Goal: Transaction & Acquisition: Purchase product/service

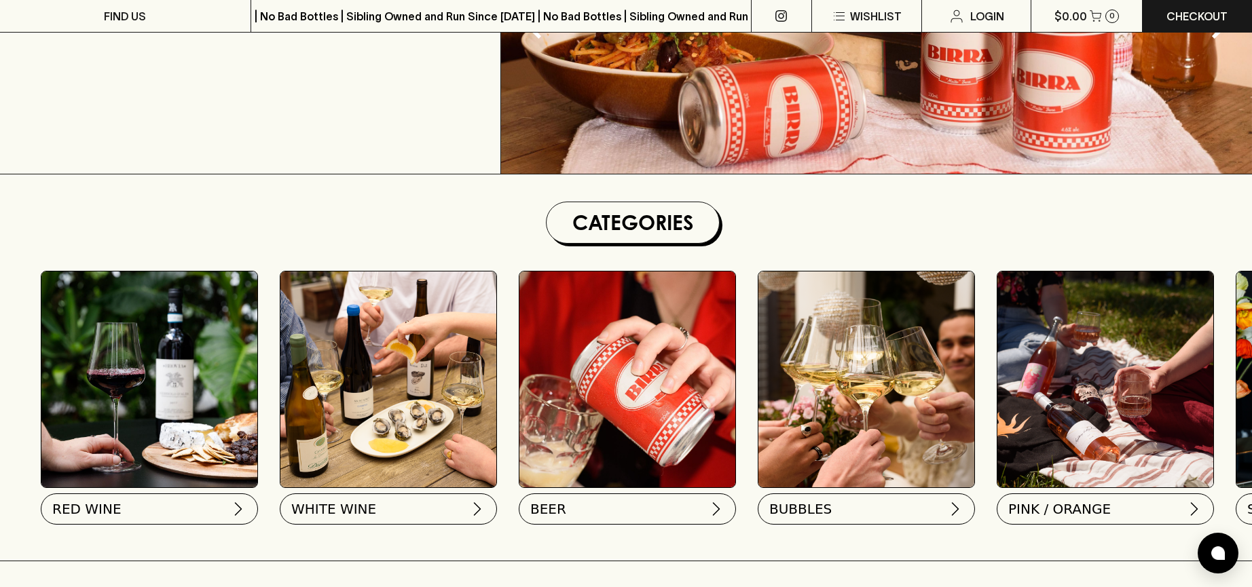
scroll to position [272, 0]
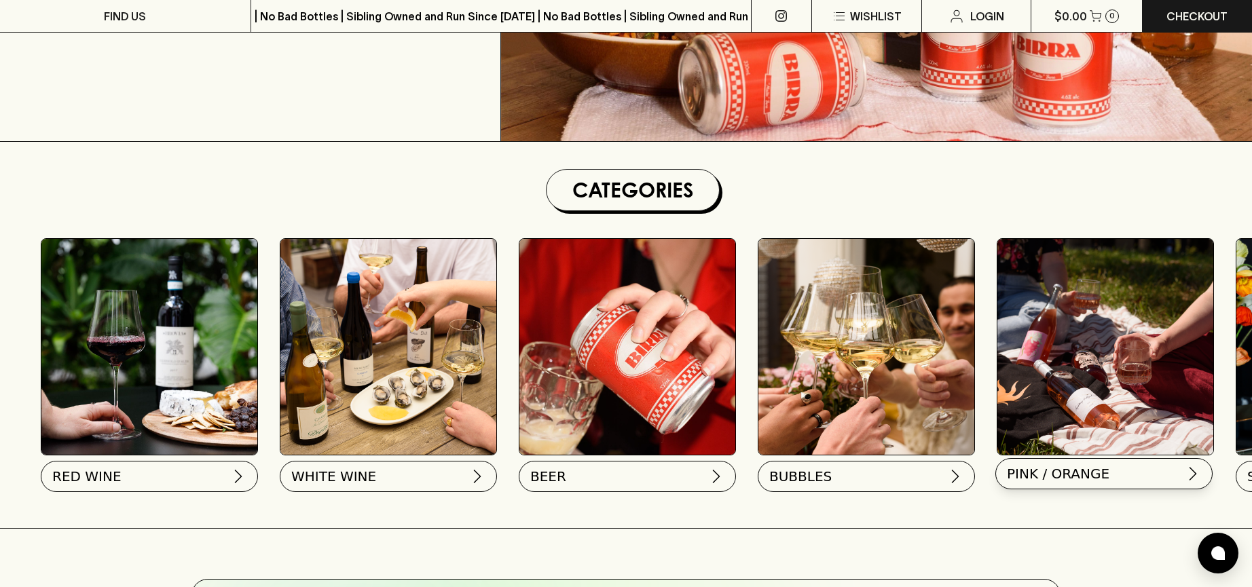
click at [1076, 475] on span "PINK / ORANGE" at bounding box center [1058, 473] width 103 height 19
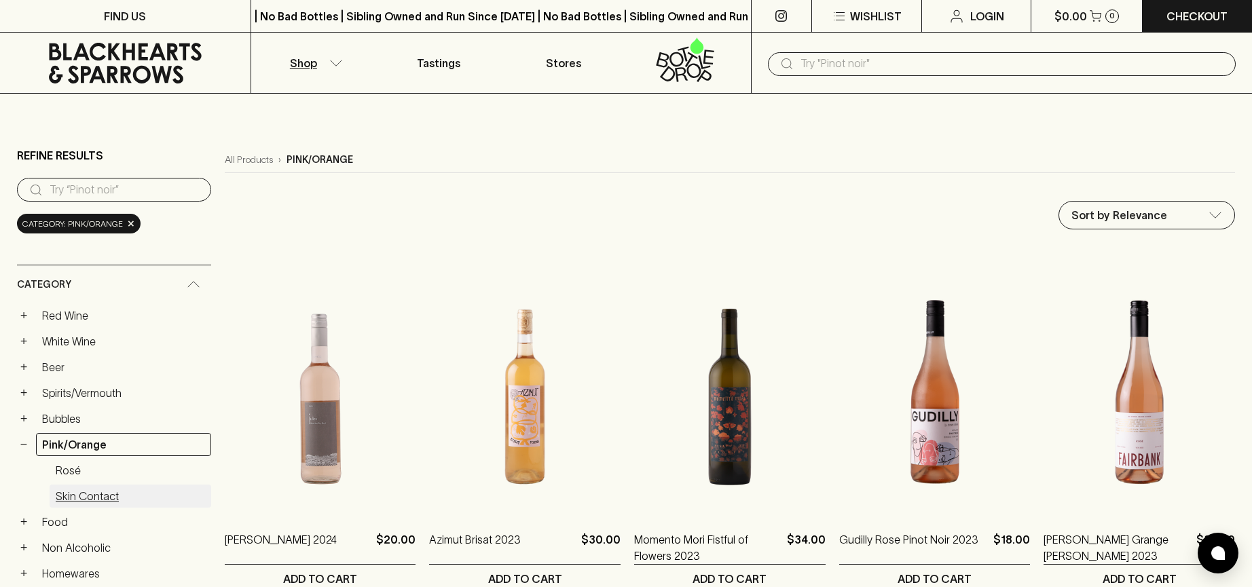
click at [95, 496] on link "Skin Contact" at bounding box center [131, 496] width 162 height 23
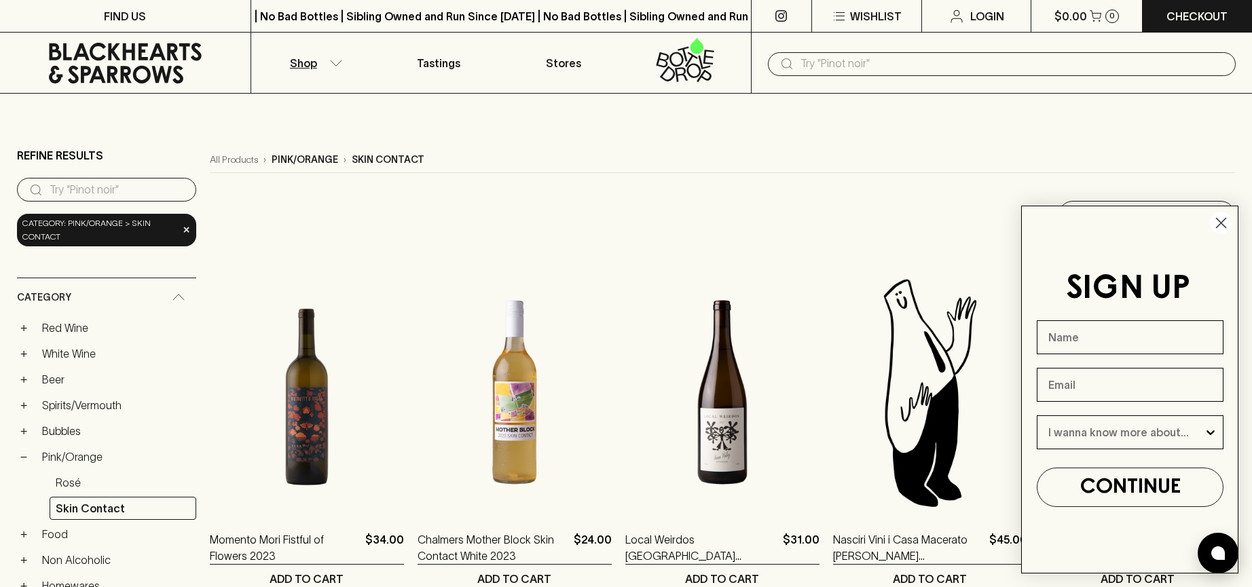
click at [1223, 221] on icon "Close dialog" at bounding box center [1221, 224] width 10 height 10
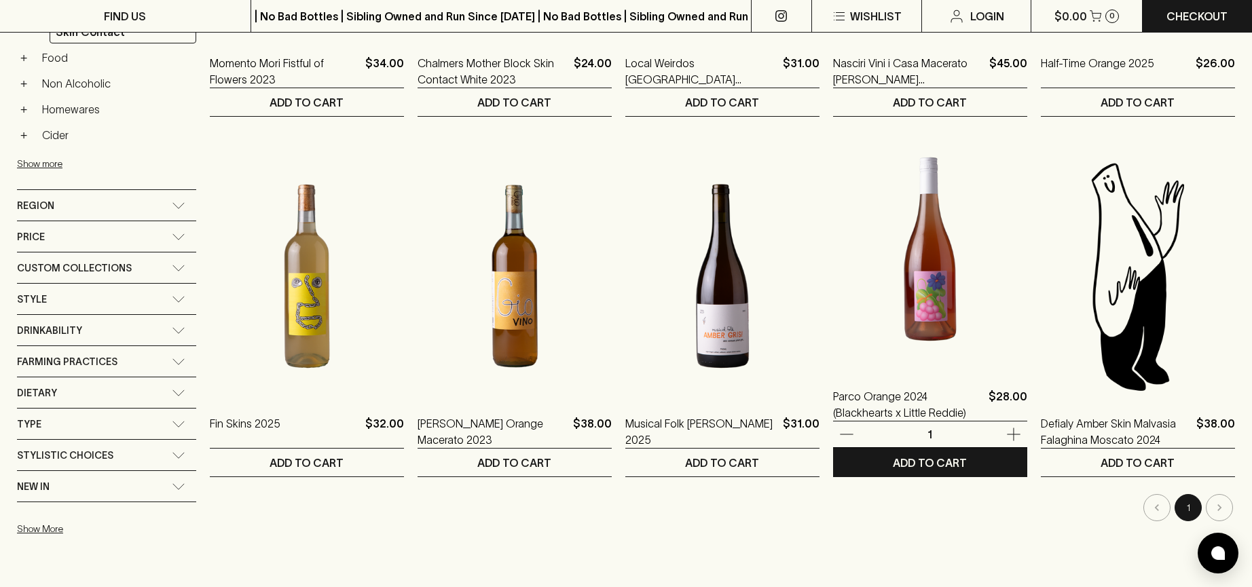
scroll to position [475, 0]
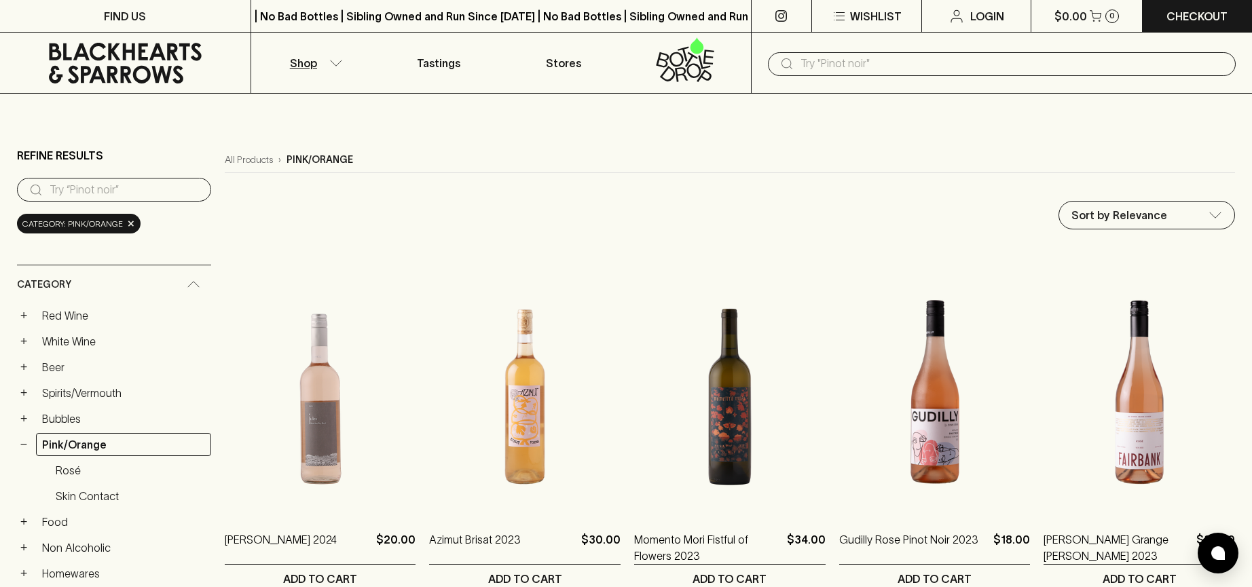
click at [331, 54] on button "Shop" at bounding box center [313, 63] width 125 height 60
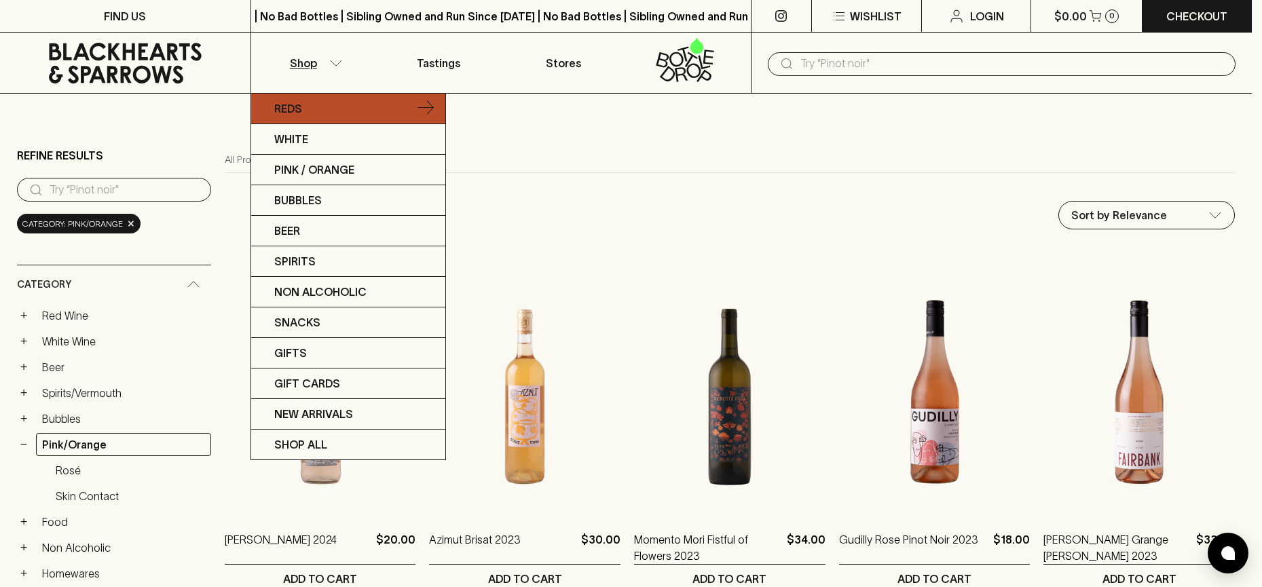
click at [431, 109] on icon at bounding box center [425, 108] width 16 height 16
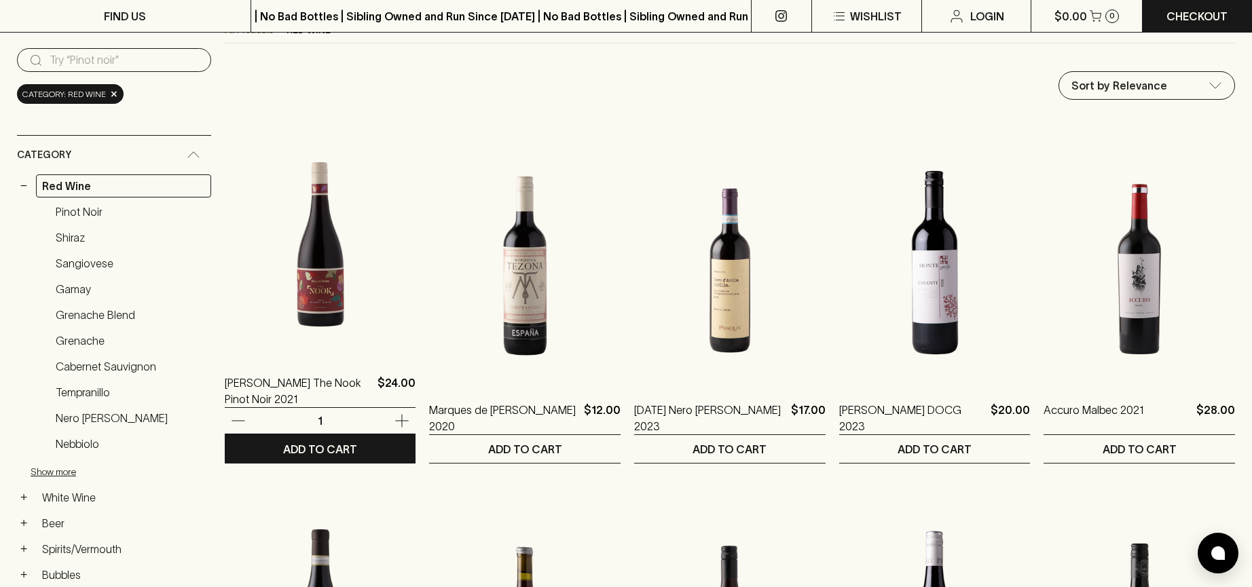
scroll to position [136, 0]
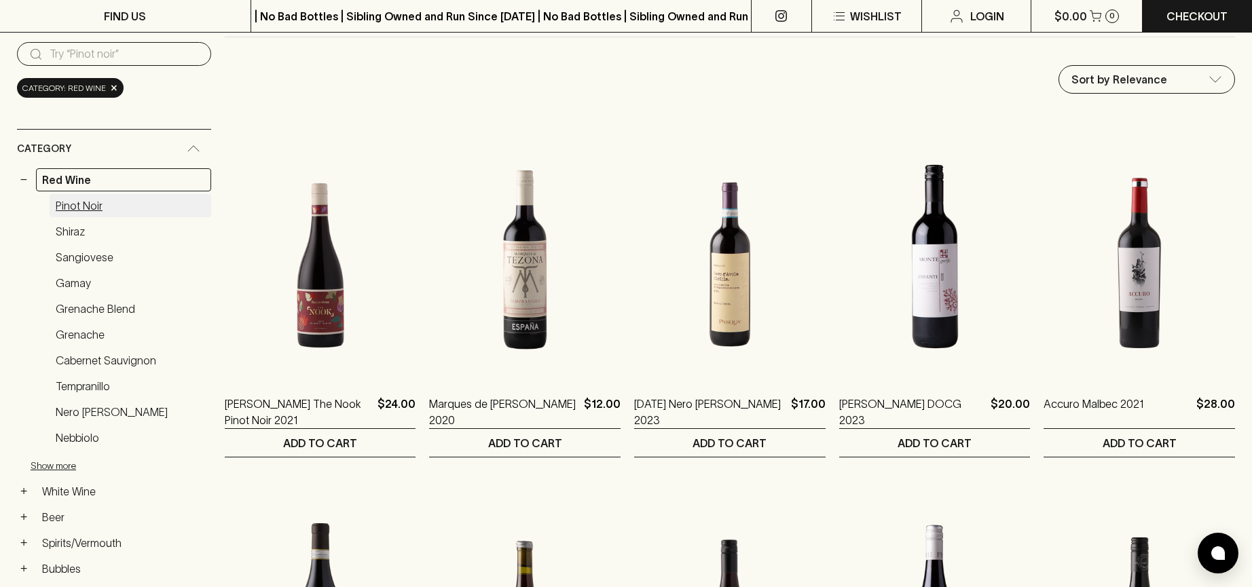
click at [108, 199] on link "Pinot Noir" at bounding box center [131, 205] width 162 height 23
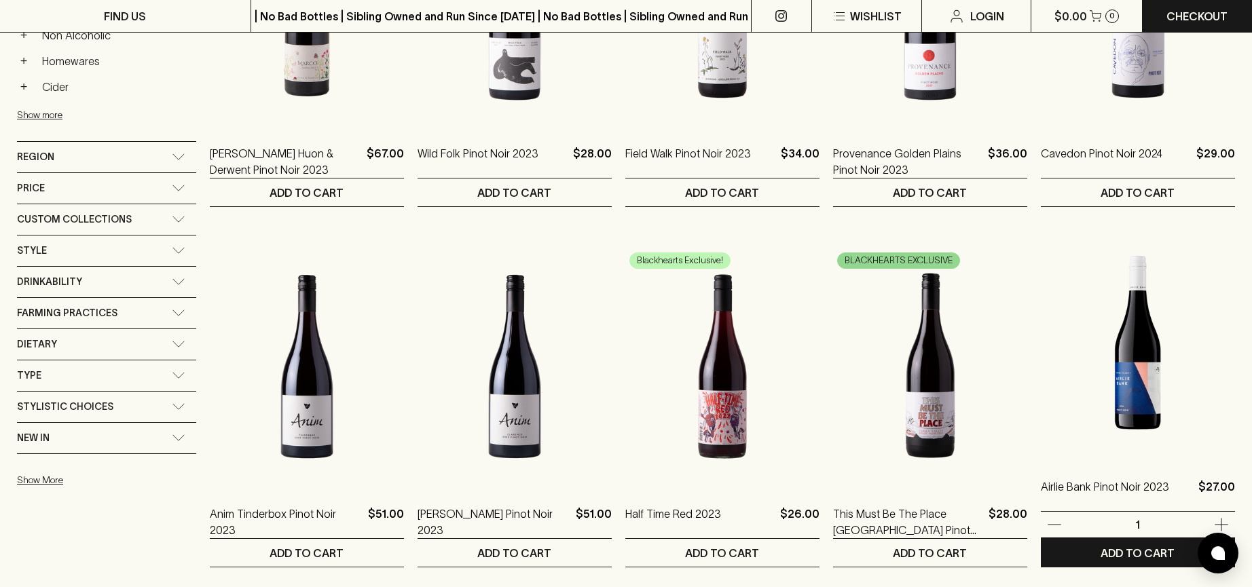
scroll to position [1018, 0]
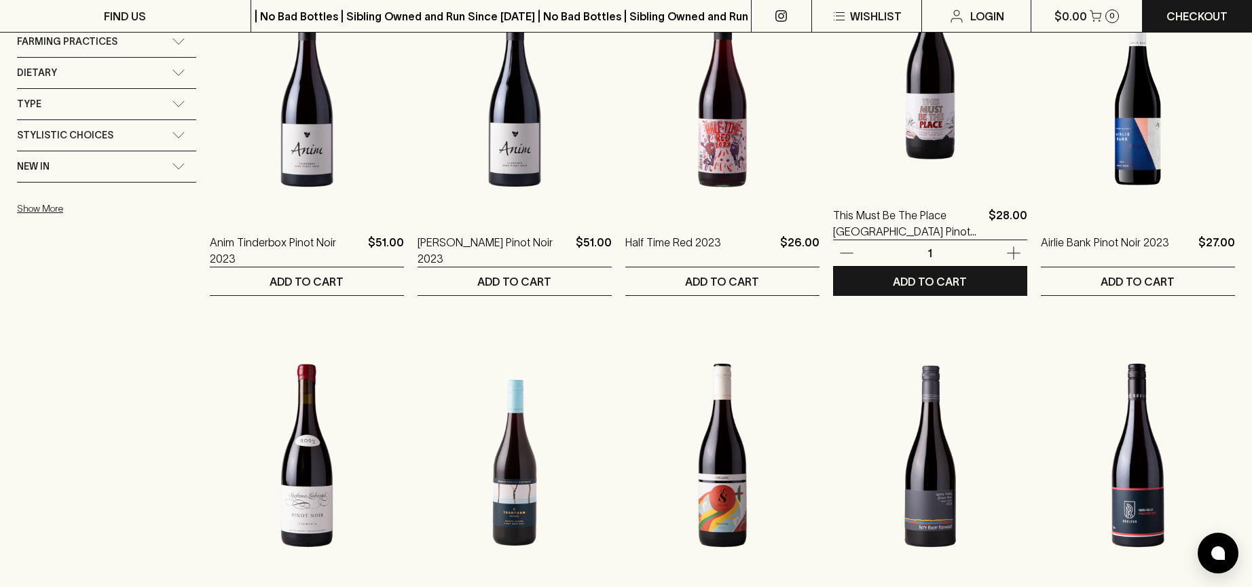
click at [916, 97] on img at bounding box center [930, 68] width 194 height 238
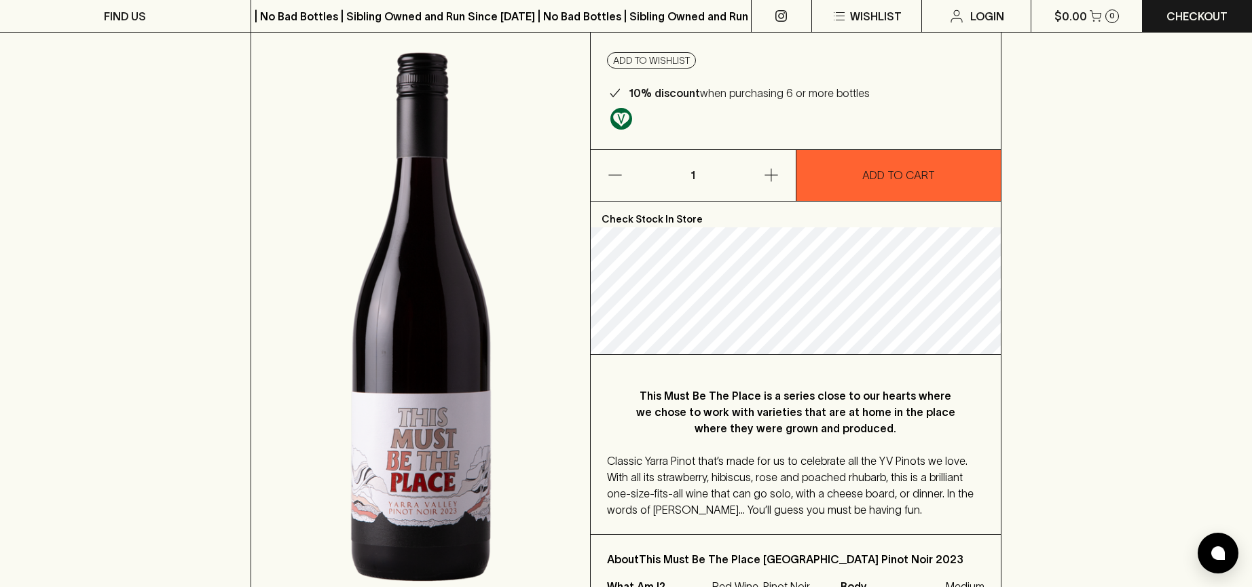
scroll to position [136, 0]
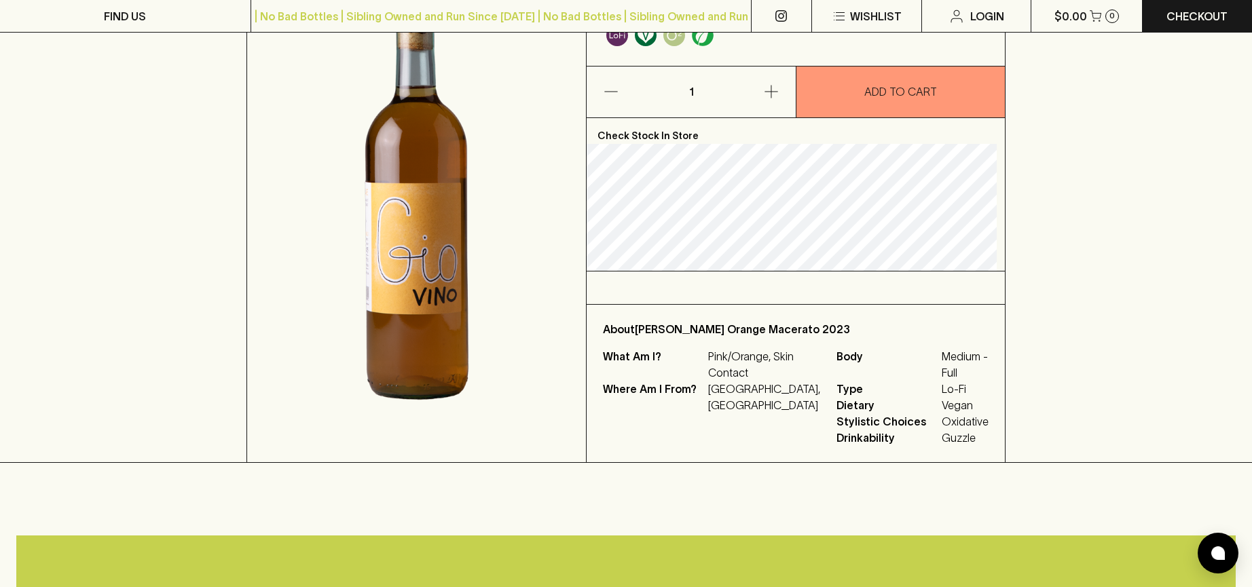
scroll to position [204, 0]
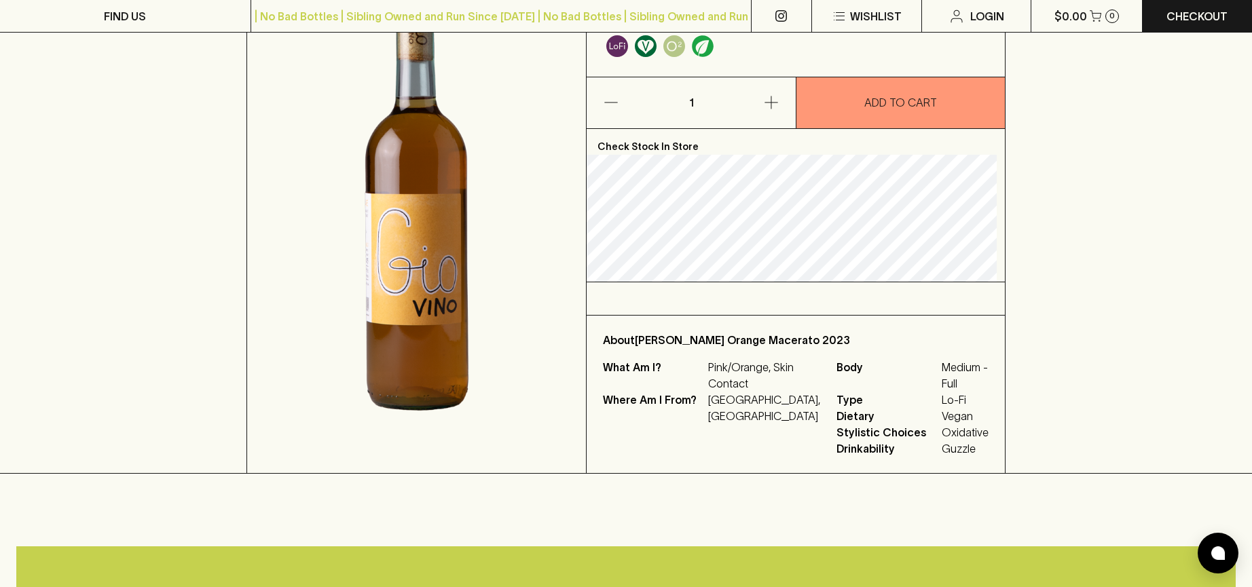
click at [1098, 305] on div "HOME SHOP Giovino Orange Macerato 2023 $38.00 Add to wishlist 10% discount when…" at bounding box center [626, 182] width 1252 height 584
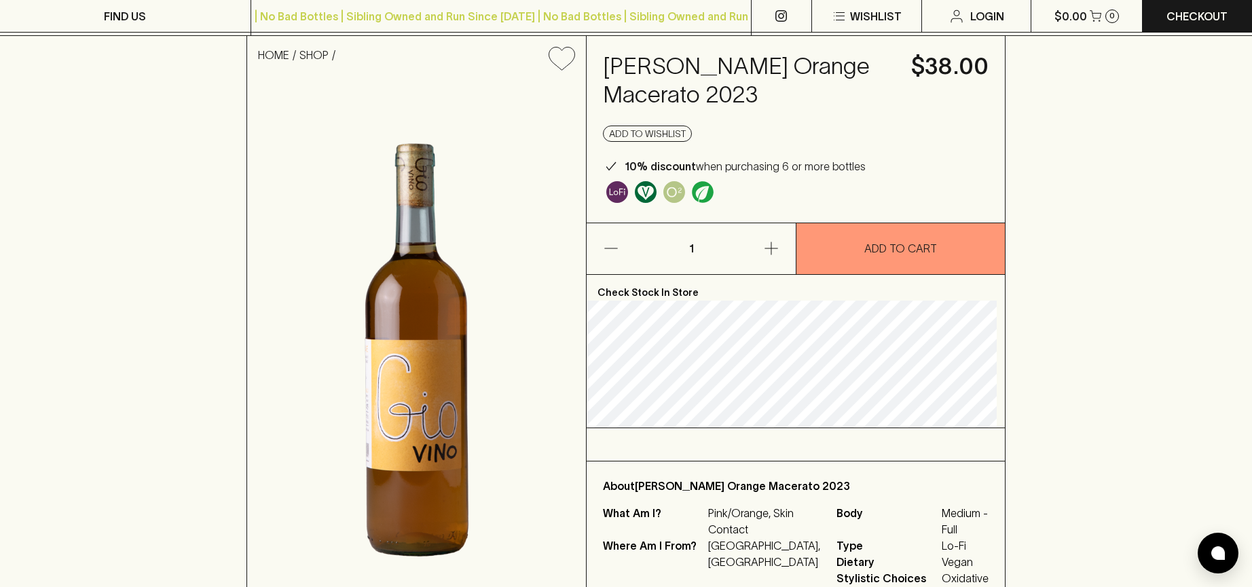
scroll to position [136, 0]
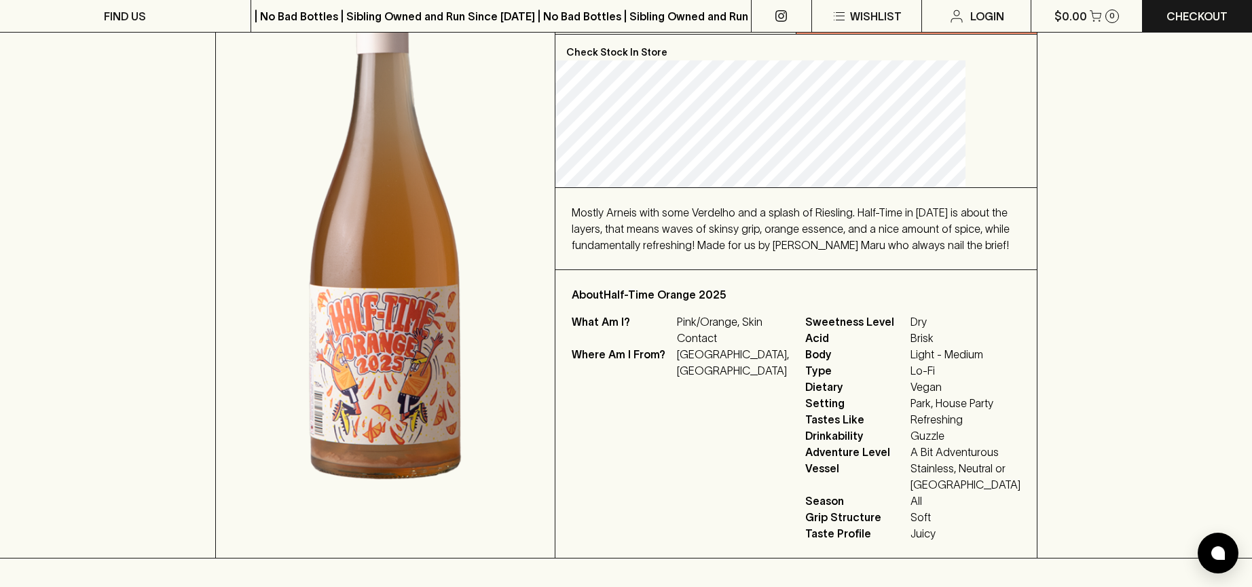
scroll to position [272, 0]
